Goal: Task Accomplishment & Management: Use online tool/utility

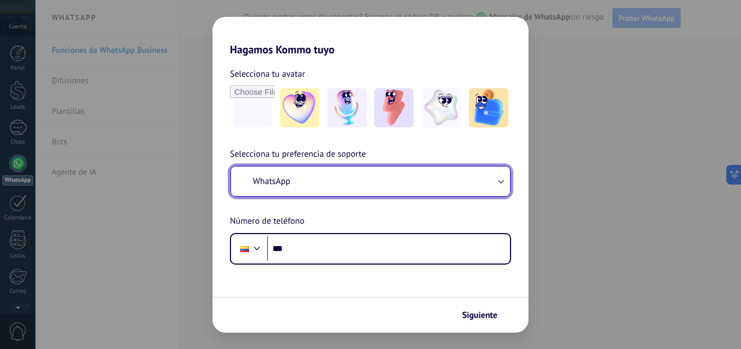
click at [340, 181] on button "WhatsApp" at bounding box center [370, 181] width 279 height 29
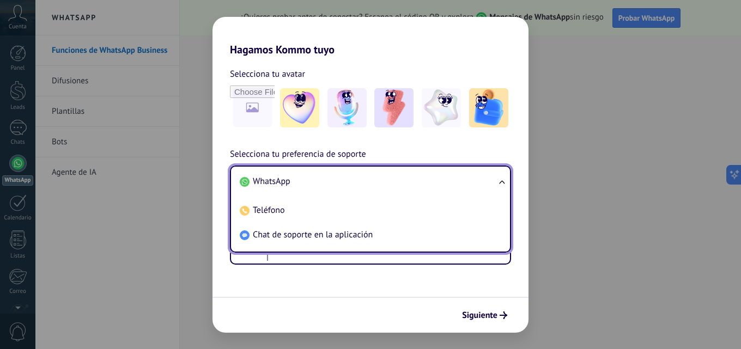
click at [267, 180] on span "WhatsApp" at bounding box center [272, 181] width 38 height 11
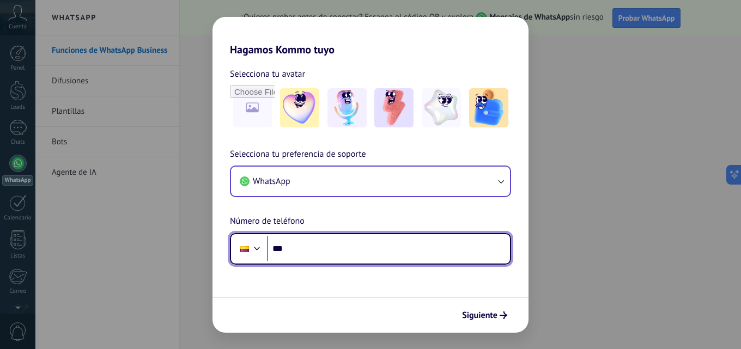
click at [327, 243] on input "***" at bounding box center [388, 248] width 243 height 25
type input "**********"
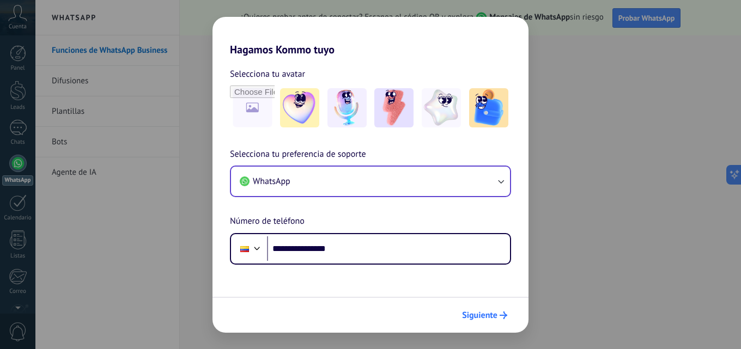
click at [480, 313] on span "Siguiente" at bounding box center [479, 316] width 35 height 8
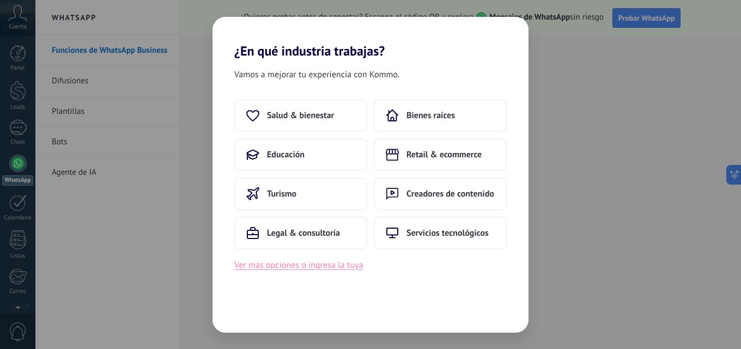
click at [341, 268] on button "Ver más opciones o ingresa la tuya" at bounding box center [298, 265] width 129 height 14
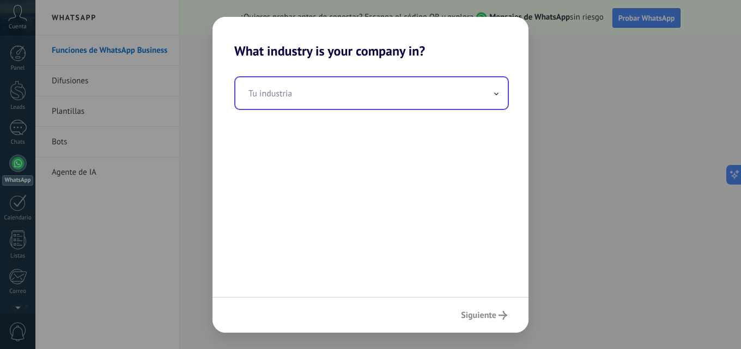
click at [491, 95] on input "text" at bounding box center [371, 93] width 272 height 32
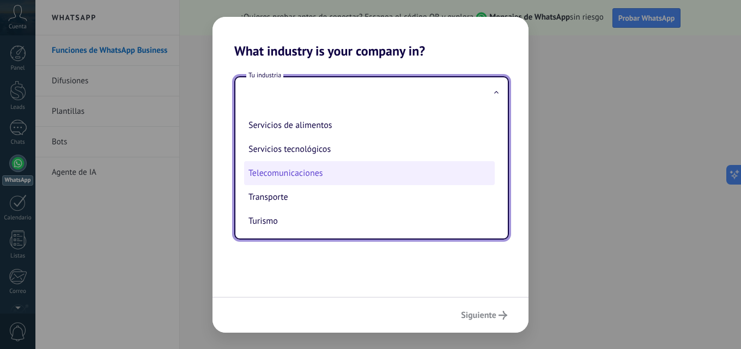
scroll to position [289, 0]
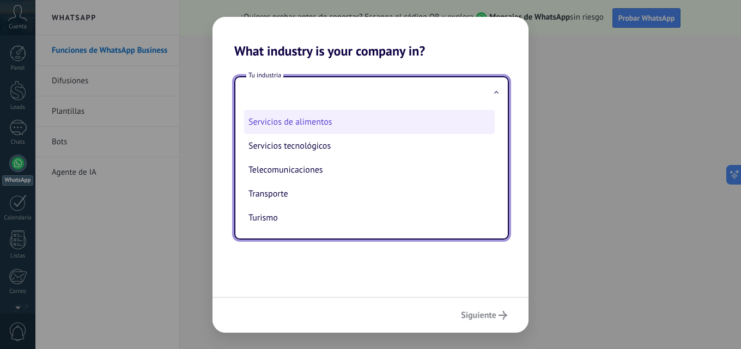
click at [306, 119] on li "Servicios de alimentos" at bounding box center [369, 122] width 251 height 24
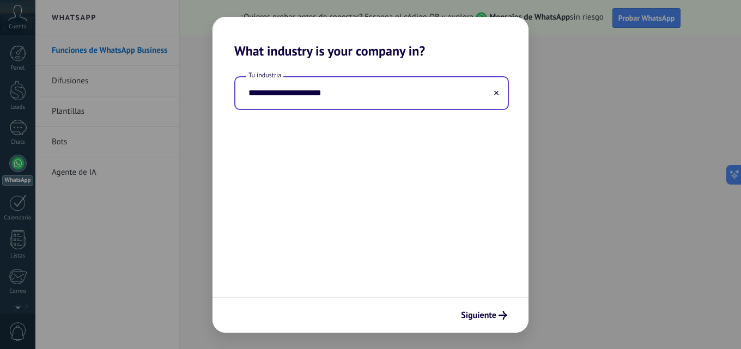
click at [448, 83] on input "**********" at bounding box center [371, 93] width 272 height 32
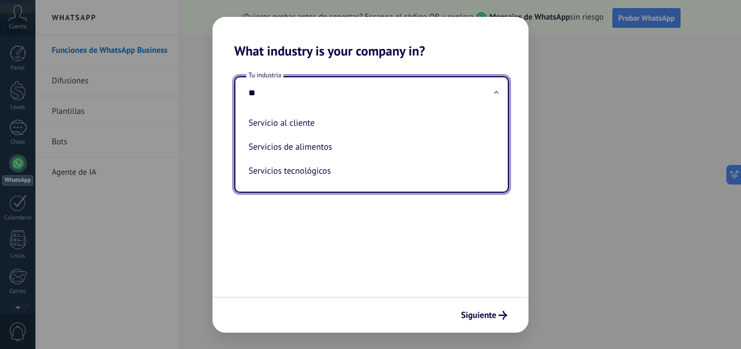
type input "*"
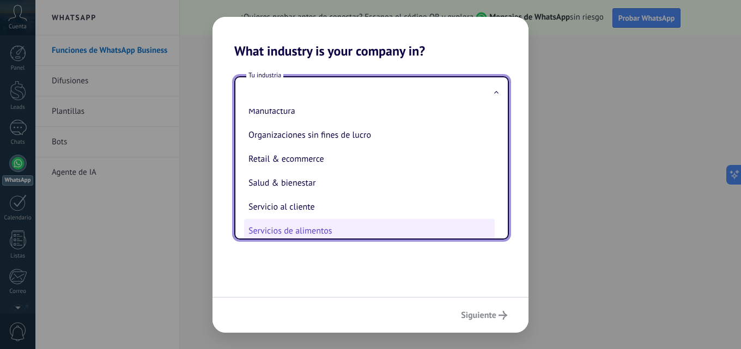
scroll to position [234, 0]
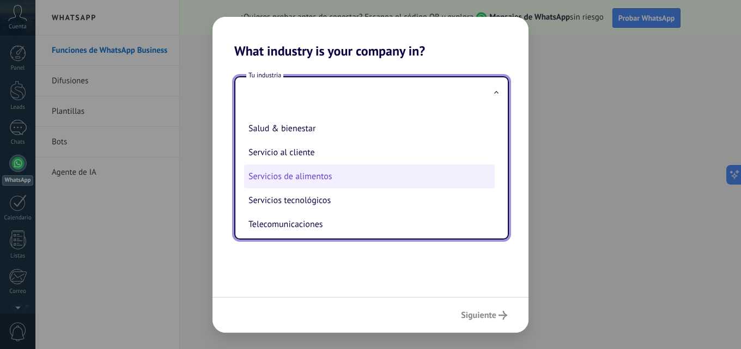
click at [311, 172] on li "Servicios de alimentos" at bounding box center [369, 177] width 251 height 24
type input "**********"
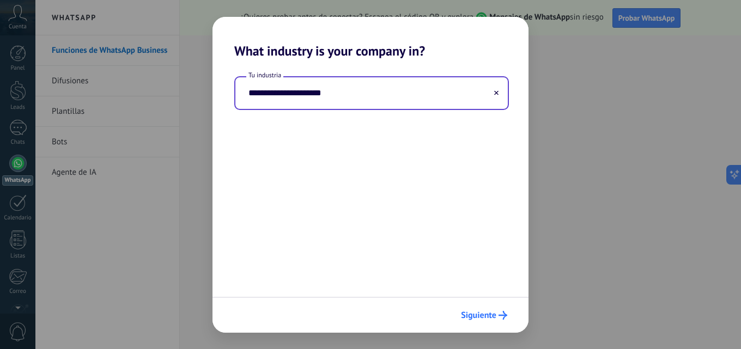
click at [485, 317] on span "Siguiente" at bounding box center [478, 316] width 35 height 8
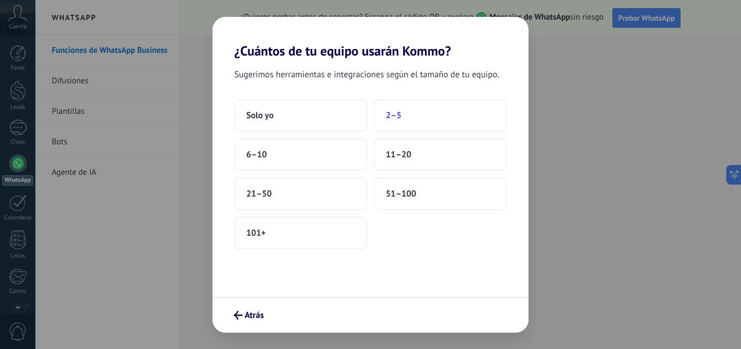
click at [393, 114] on span "2–5" at bounding box center [394, 115] width 16 height 11
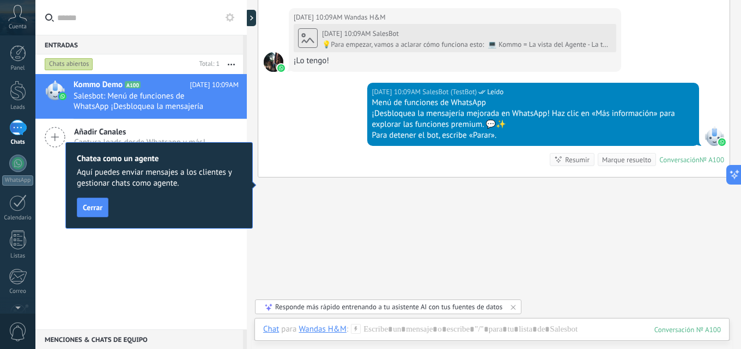
scroll to position [532, 0]
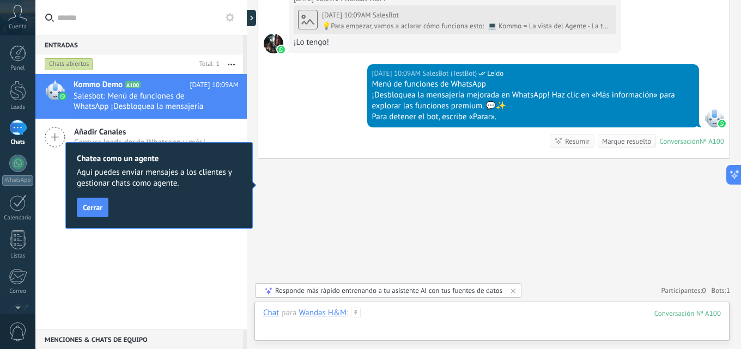
click at [426, 317] on div at bounding box center [492, 324] width 458 height 33
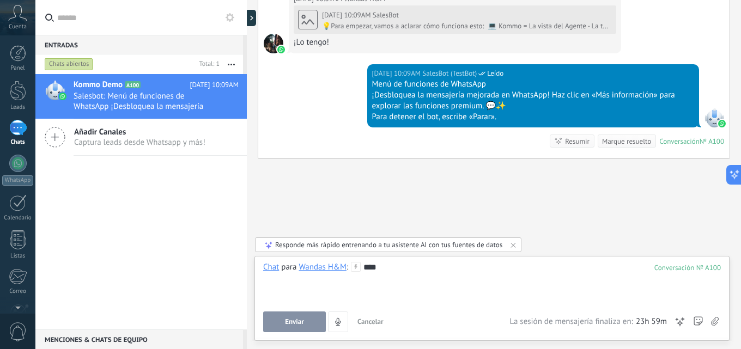
click at [301, 320] on span "Enviar" at bounding box center [294, 322] width 19 height 8
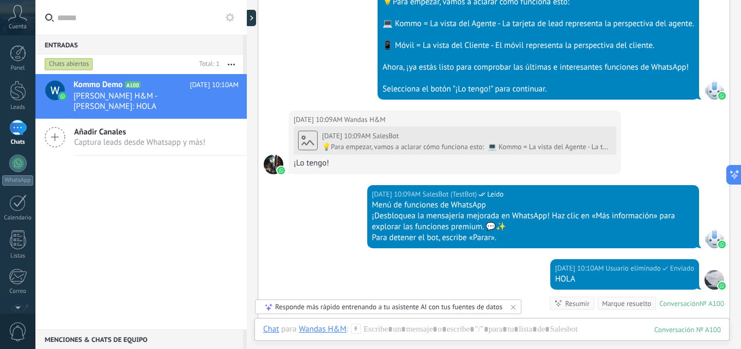
scroll to position [465, 0]
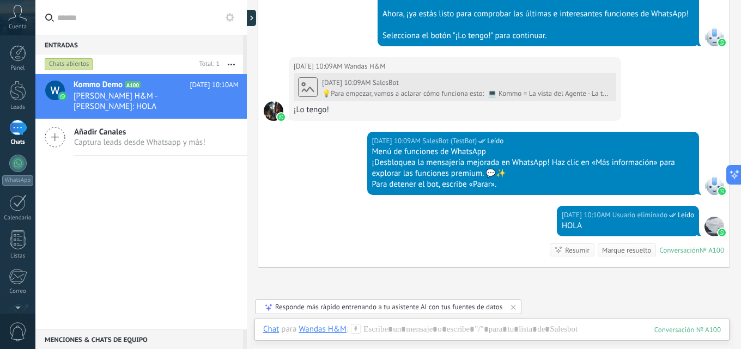
click at [708, 225] on div at bounding box center [715, 227] width 20 height 20
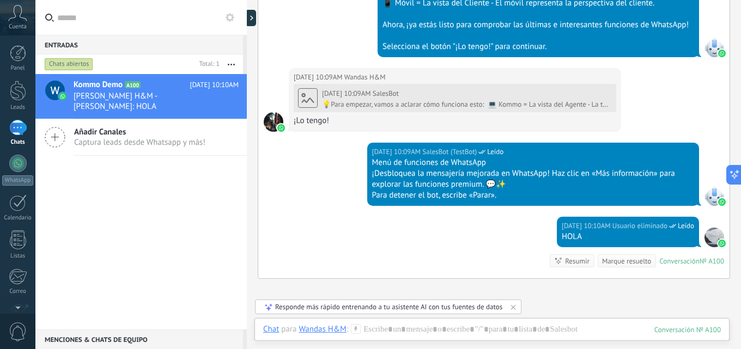
scroll to position [301, 0]
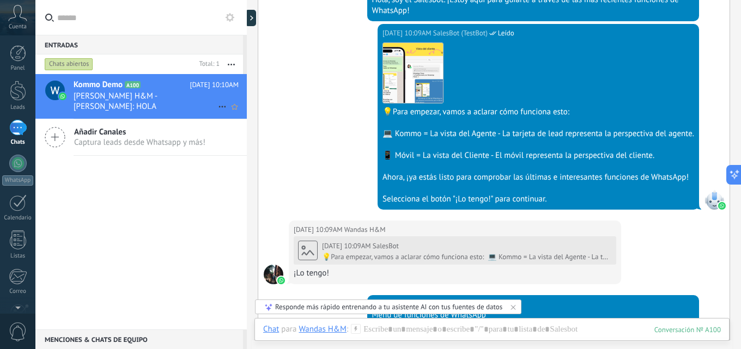
click at [79, 87] on span "Kommo Demo" at bounding box center [98, 85] width 49 height 11
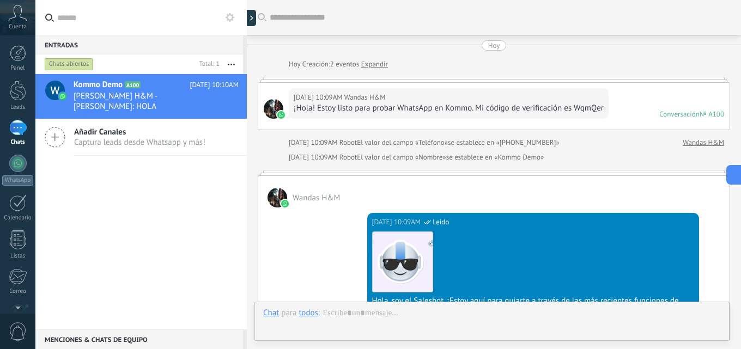
scroll to position [574, 0]
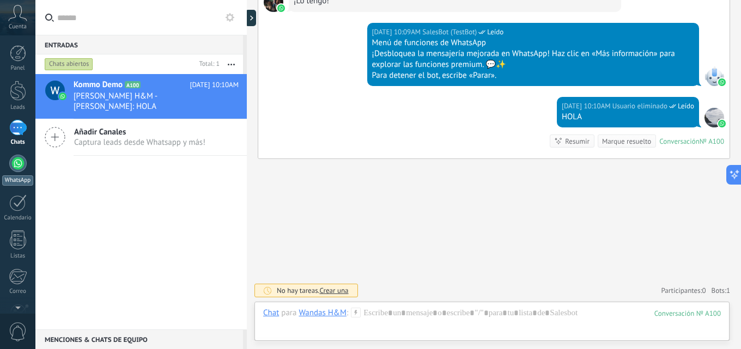
click at [15, 162] on div at bounding box center [17, 163] width 17 height 17
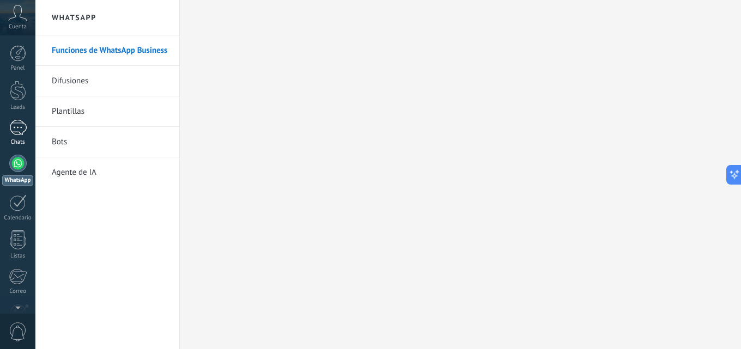
click at [21, 126] on div "1" at bounding box center [17, 128] width 17 height 16
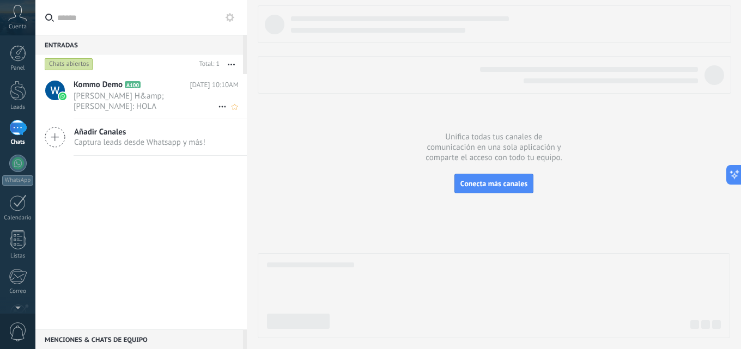
click at [145, 96] on span "[PERSON_NAME] H&amp;[PERSON_NAME]: HOLA" at bounding box center [146, 101] width 144 height 21
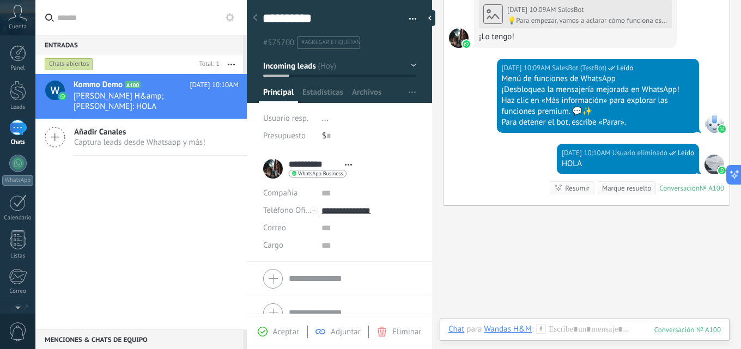
scroll to position [17, 0]
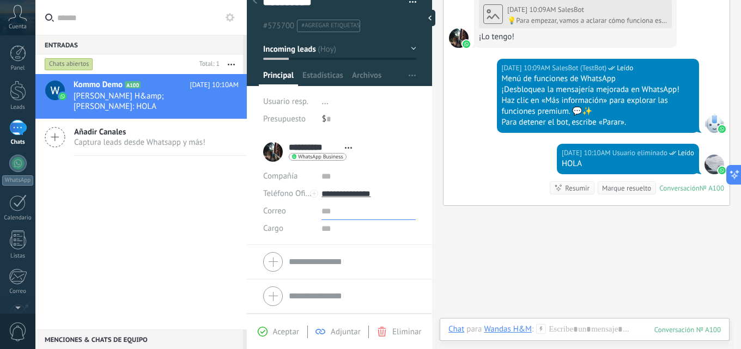
click at [322, 214] on input "text" at bounding box center [368, 211] width 94 height 17
click at [291, 211] on div "Correo E-mail priv. Otro e-mail [GEOGRAPHIC_DATA]" at bounding box center [288, 211] width 50 height 17
click at [321, 215] on input "text" at bounding box center [368, 211] width 94 height 17
click at [366, 208] on input "*********" at bounding box center [368, 211] width 94 height 17
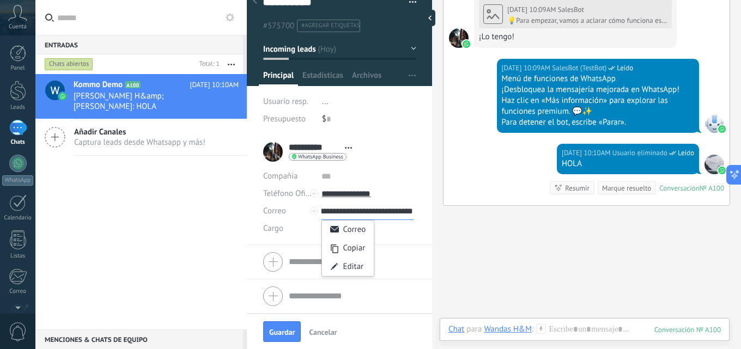
scroll to position [0, 67]
type input "**********"
click at [395, 235] on input "text" at bounding box center [368, 228] width 94 height 17
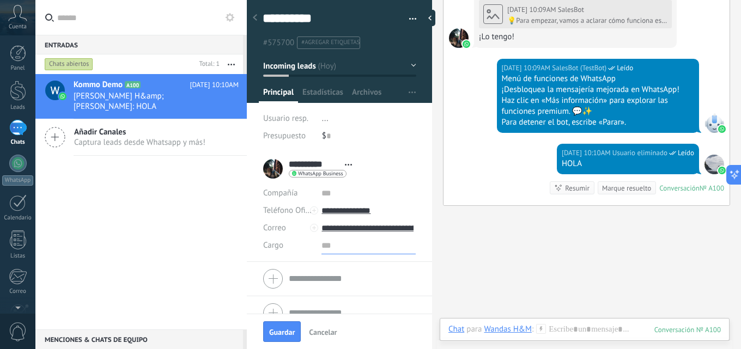
scroll to position [17, 0]
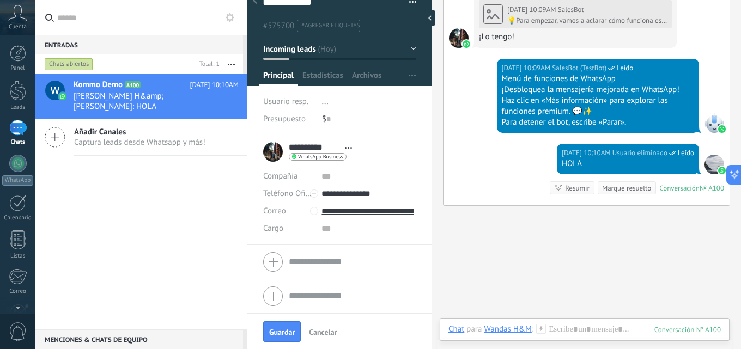
click at [15, 22] on div "Cuenta" at bounding box center [17, 17] width 35 height 35
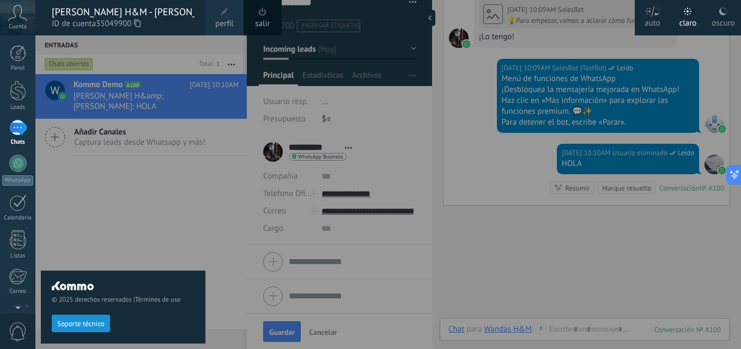
click at [107, 193] on div "© 2025 derechos reservados | Términos de uso Soporte técnico" at bounding box center [123, 192] width 165 height 314
click at [21, 163] on div at bounding box center [17, 163] width 17 height 17
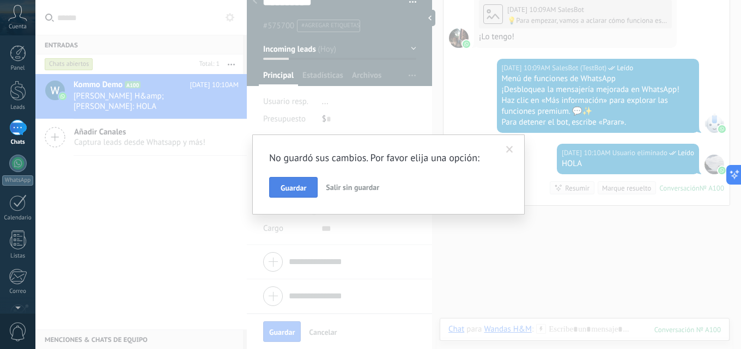
click at [300, 186] on span "Guardar" at bounding box center [294, 188] width 26 height 8
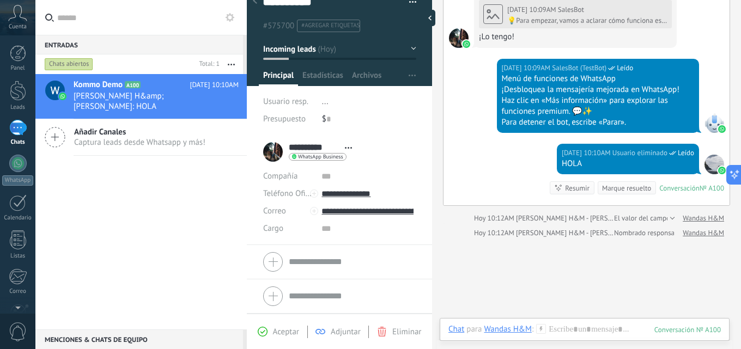
scroll to position [634, 0]
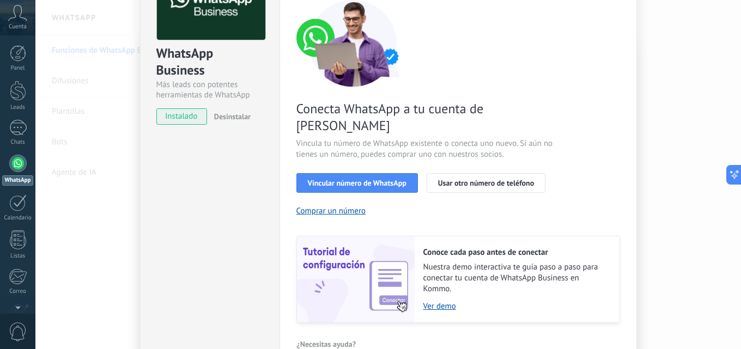
scroll to position [26, 0]
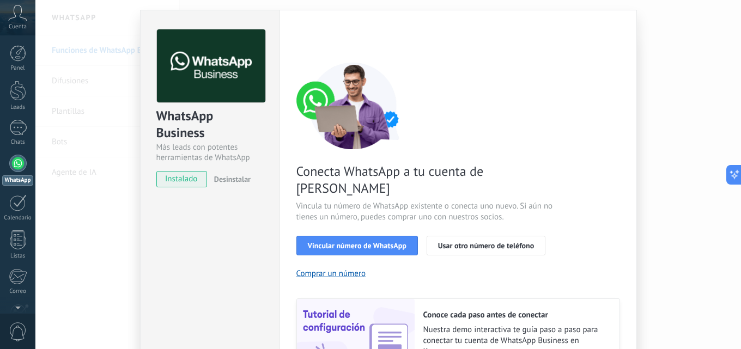
click at [173, 177] on span "instalado" at bounding box center [182, 179] width 50 height 16
click at [184, 178] on span "instalado" at bounding box center [182, 179] width 50 height 16
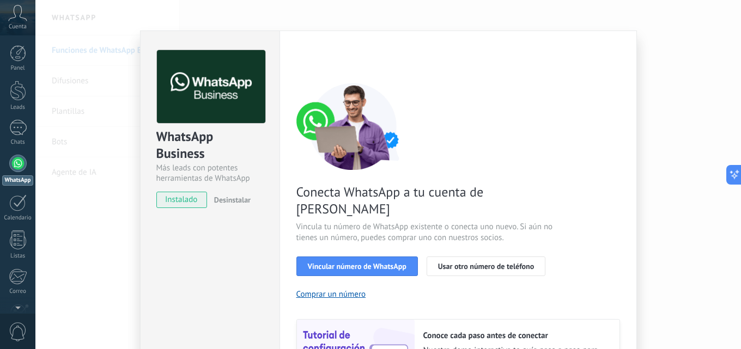
scroll to position [0, 0]
